Goal: Navigation & Orientation: Find specific page/section

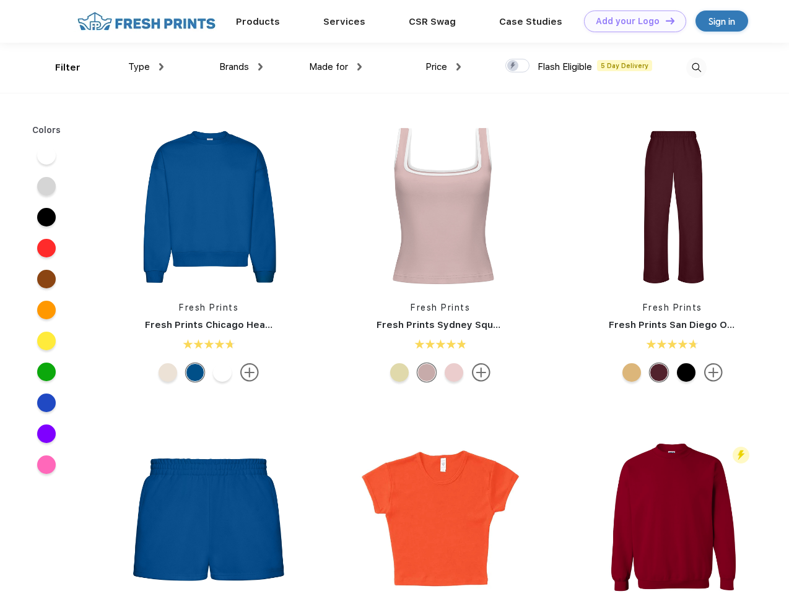
scroll to position [1, 0]
click at [630, 21] on link "Add your Logo Design Tool" at bounding box center [635, 22] width 102 height 22
click at [0, 0] on div "Design Tool" at bounding box center [0, 0] width 0 height 0
click at [664, 20] on link "Add your Logo Design Tool" at bounding box center [635, 22] width 102 height 22
click at [59, 67] on div "Filter" at bounding box center [67, 68] width 25 height 14
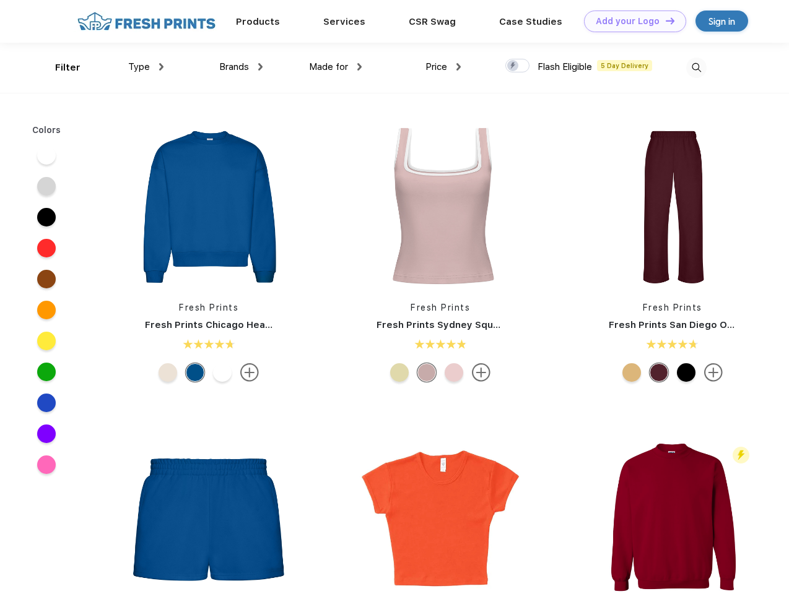
click at [146, 67] on span "Type" at bounding box center [139, 66] width 22 height 11
click at [241, 67] on span "Brands" at bounding box center [234, 66] width 30 height 11
click at [336, 67] on span "Made for" at bounding box center [328, 66] width 39 height 11
click at [443, 67] on span "Price" at bounding box center [436, 66] width 22 height 11
click at [517, 66] on div at bounding box center [517, 66] width 24 height 14
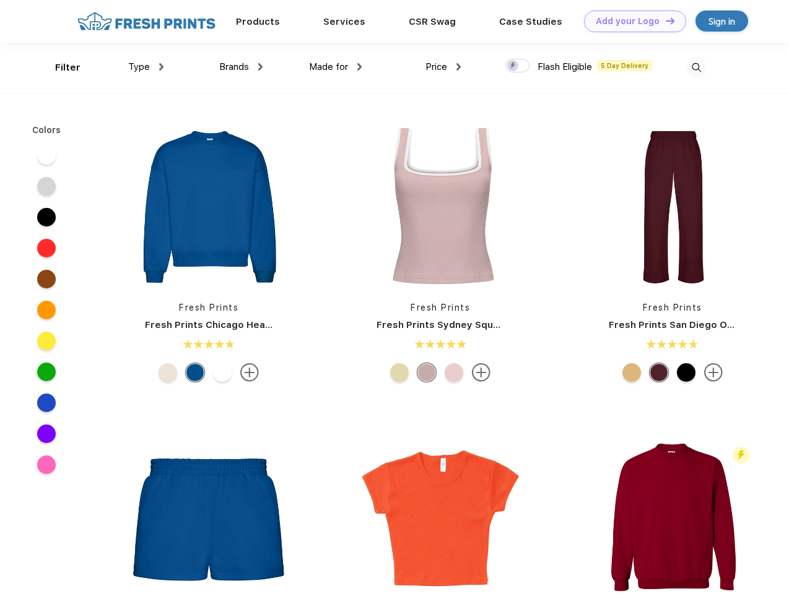
click at [513, 66] on input "checkbox" at bounding box center [509, 62] width 8 height 8
click at [696, 67] on img at bounding box center [696, 68] width 20 height 20
